Goal: Information Seeking & Learning: Learn about a topic

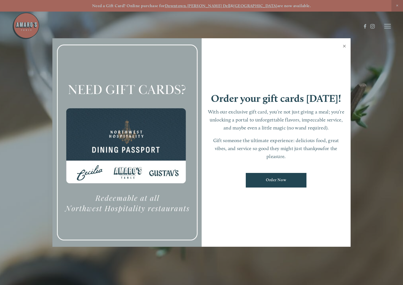
click at [345, 46] on link "Close" at bounding box center [344, 46] width 11 height 15
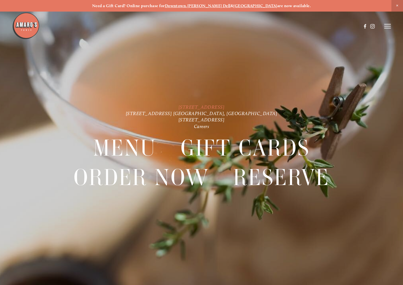
click at [215, 108] on link "[STREET_ADDRESS]" at bounding box center [201, 107] width 46 height 6
click at [219, 114] on link "[STREET_ADDRESS] [GEOGRAPHIC_DATA], [GEOGRAPHIC_DATA]" at bounding box center [202, 114] width 152 height 6
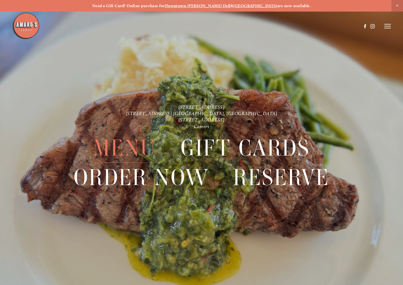
click at [130, 144] on span "Menu" at bounding box center [124, 148] width 63 height 29
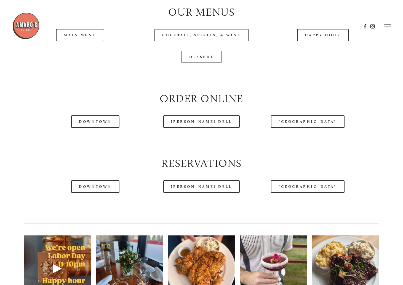
scroll to position [564, 0]
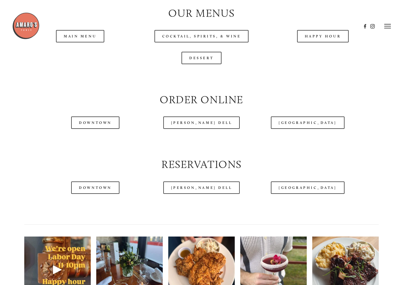
click at [95, 50] on header "Menu Order Now Visit Gallery 0" at bounding box center [201, 26] width 379 height 53
click at [75, 49] on header "Menu Order Now Visit Gallery 0" at bounding box center [201, 26] width 379 height 53
click at [71, 51] on header "Menu Order Now Visit Gallery 0" at bounding box center [201, 26] width 379 height 53
click at [76, 42] on link "Main Menu" at bounding box center [80, 36] width 48 height 12
click at [212, 51] on header "Menu Order Now Visit Gallery 0" at bounding box center [201, 26] width 379 height 53
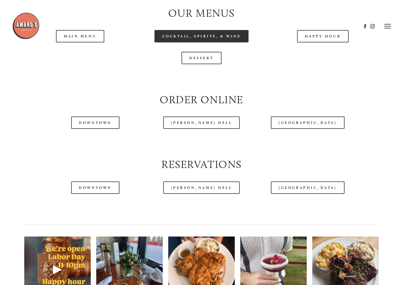
click at [205, 42] on link "Cocktail, Spirits, & Wine" at bounding box center [201, 36] width 94 height 12
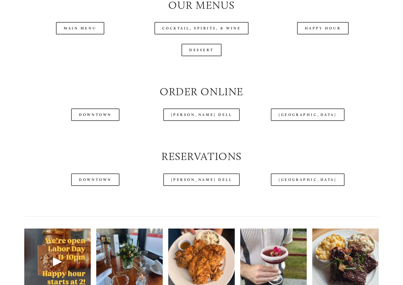
scroll to position [617, 0]
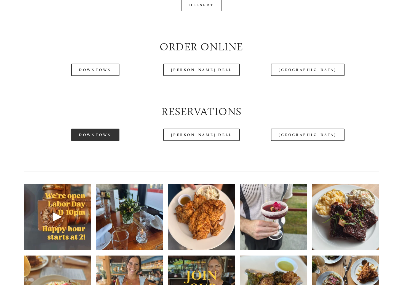
click at [105, 141] on link "Downtown" at bounding box center [95, 135] width 48 height 12
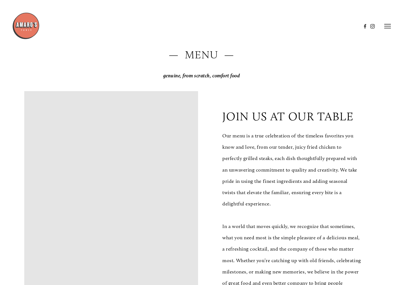
scroll to position [0, 0]
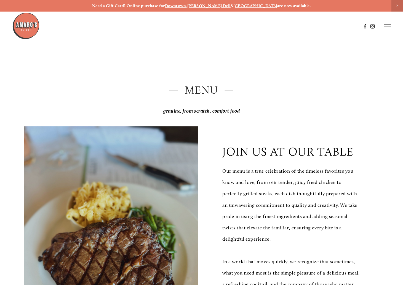
click at [390, 27] on icon at bounding box center [387, 26] width 7 height 5
click at [335, 27] on span "Gallery" at bounding box center [338, 26] width 13 height 5
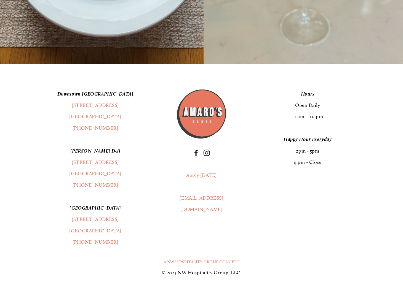
scroll to position [9050, 0]
